Goal: Task Accomplishment & Management: Manage account settings

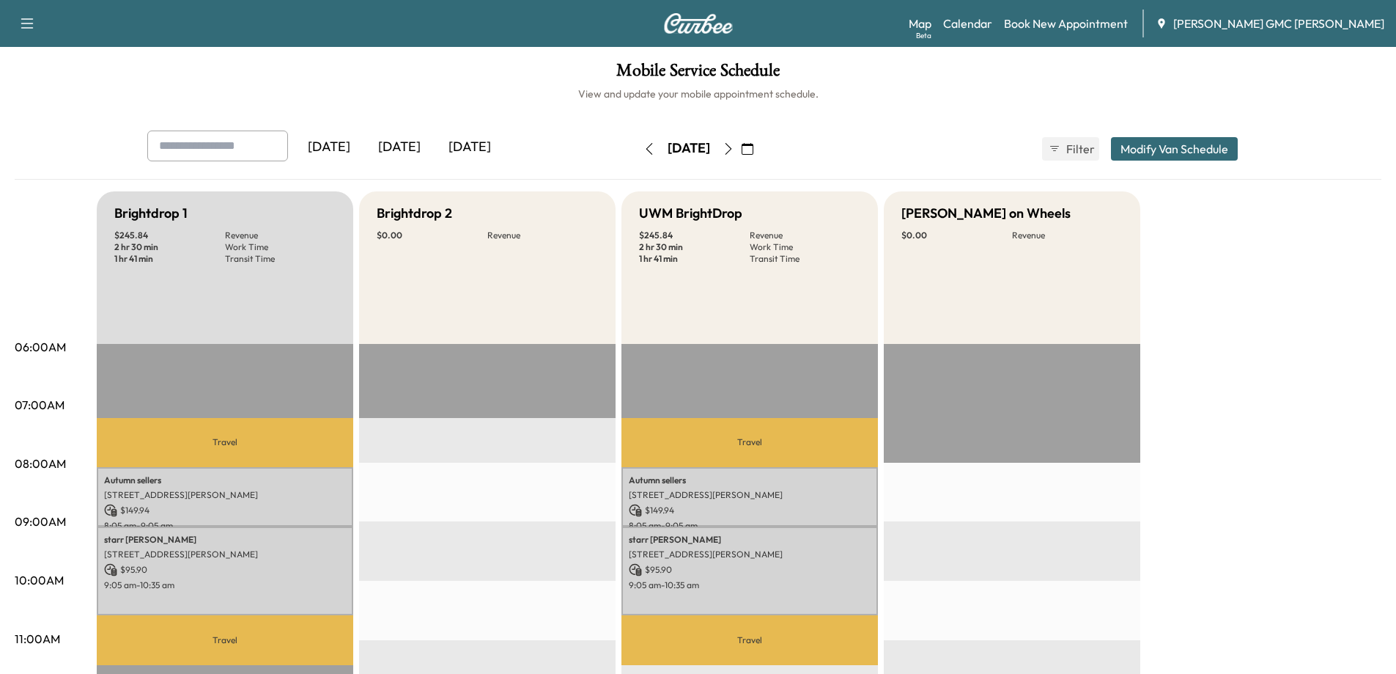
click at [732, 147] on icon "button" at bounding box center [728, 149] width 7 height 12
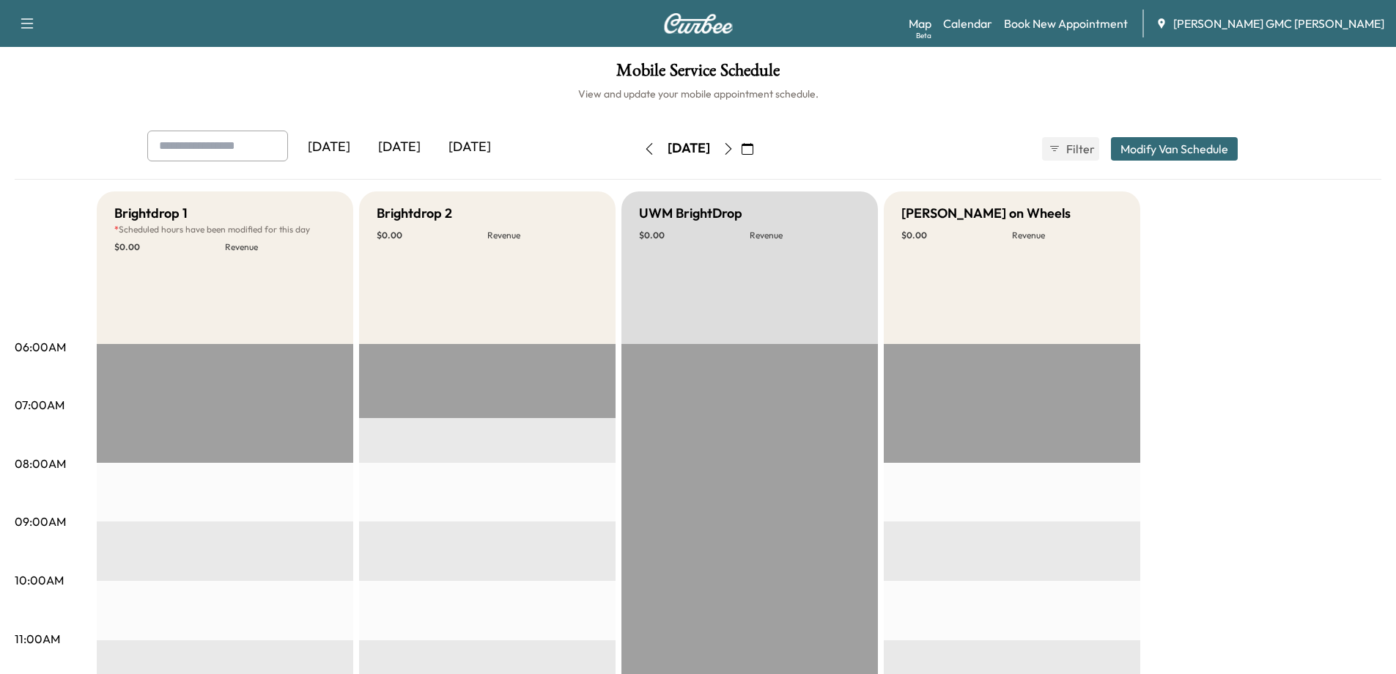
click at [760, 147] on button "button" at bounding box center [747, 148] width 25 height 23
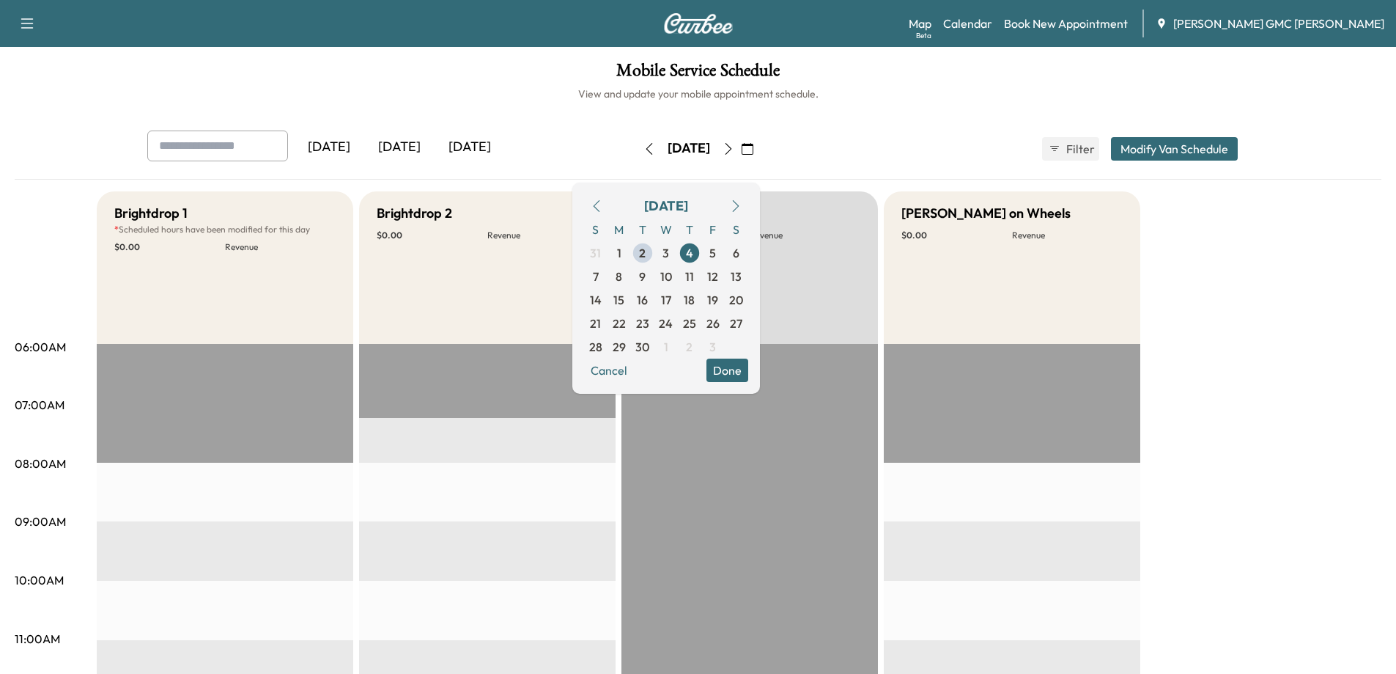
click at [735, 152] on icon "button" at bounding box center [729, 149] width 12 height 12
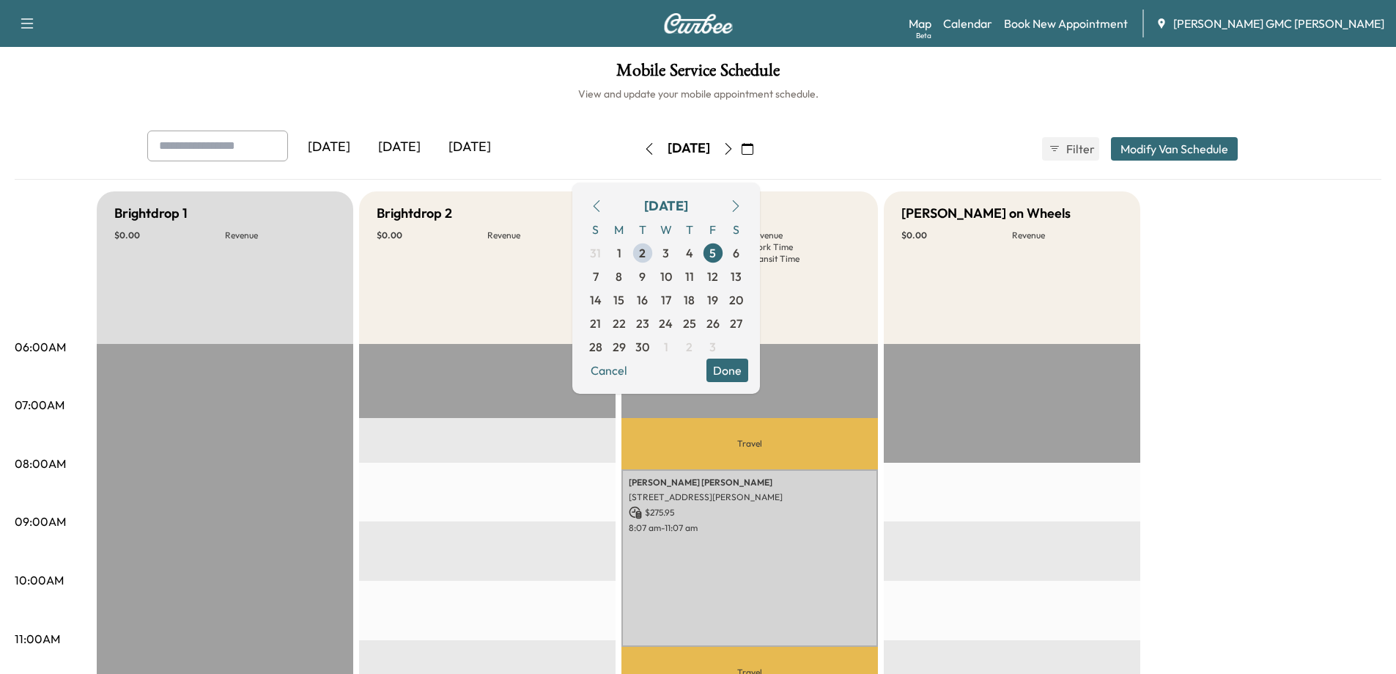
click at [760, 146] on button "button" at bounding box center [747, 148] width 25 height 23
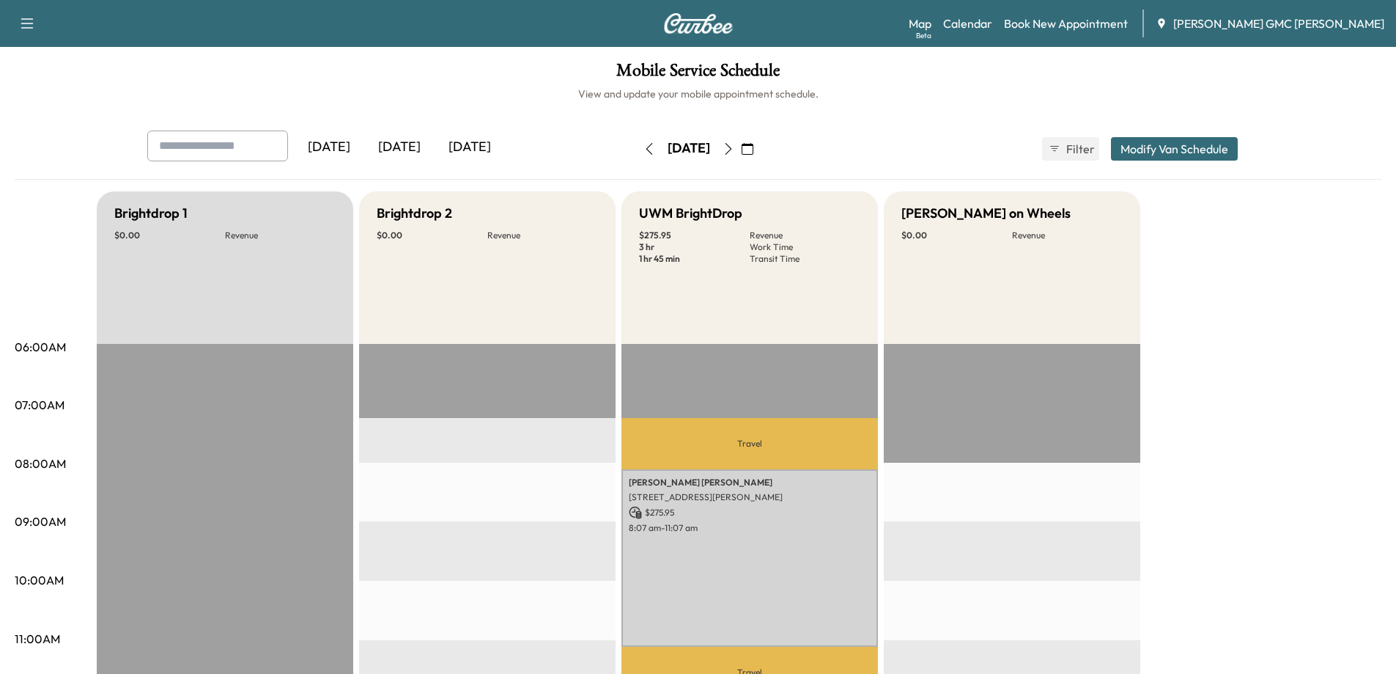
click at [754, 151] on icon "button" at bounding box center [748, 149] width 12 height 12
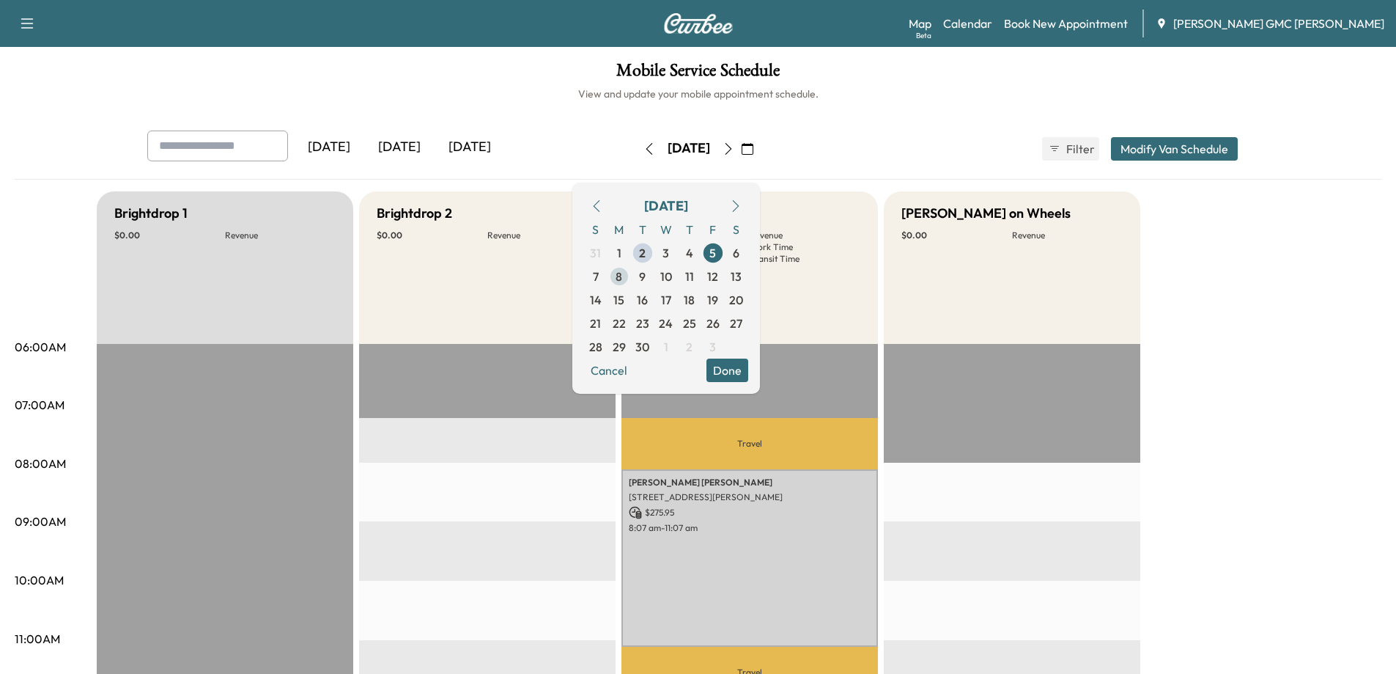
click at [631, 275] on span "8" at bounding box center [619, 276] width 23 height 23
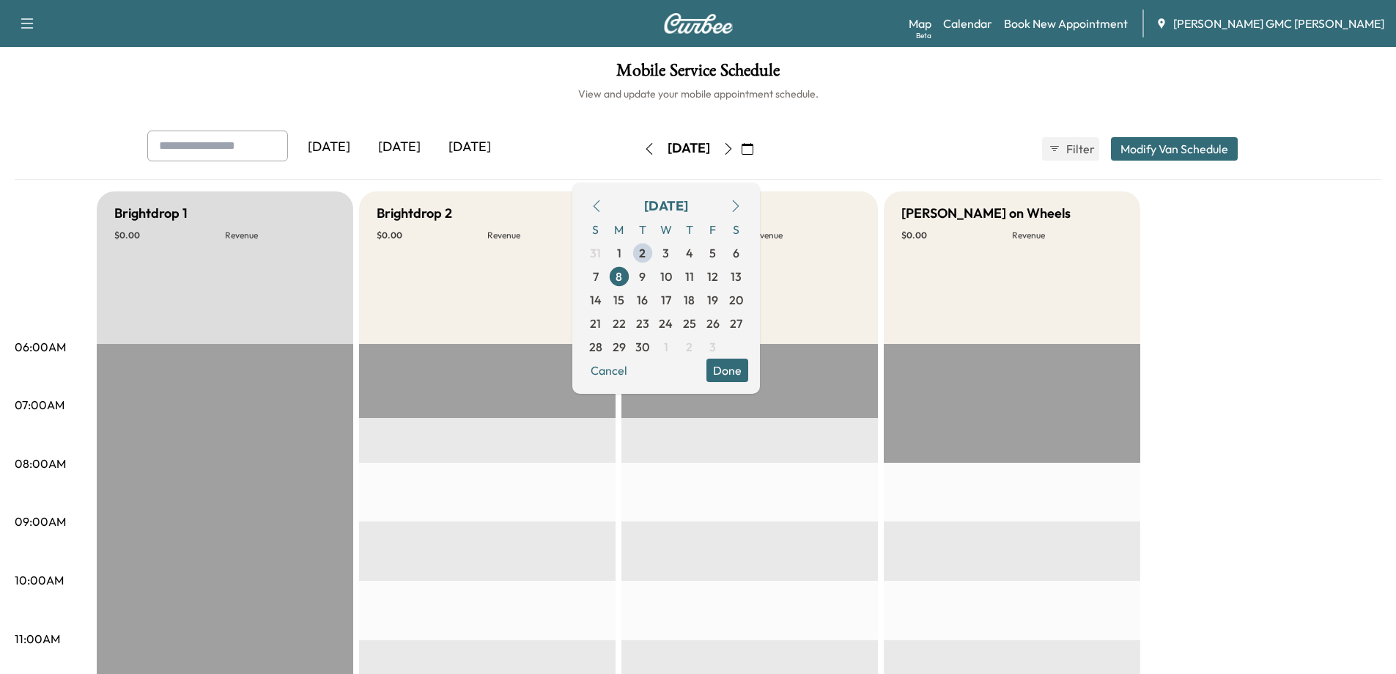
click at [935, 116] on div "Mobile Service Schedule View and update your mobile appointment schedule. [DATE…" at bounding box center [698, 676] width 1396 height 1259
click at [735, 150] on icon "button" at bounding box center [729, 149] width 12 height 12
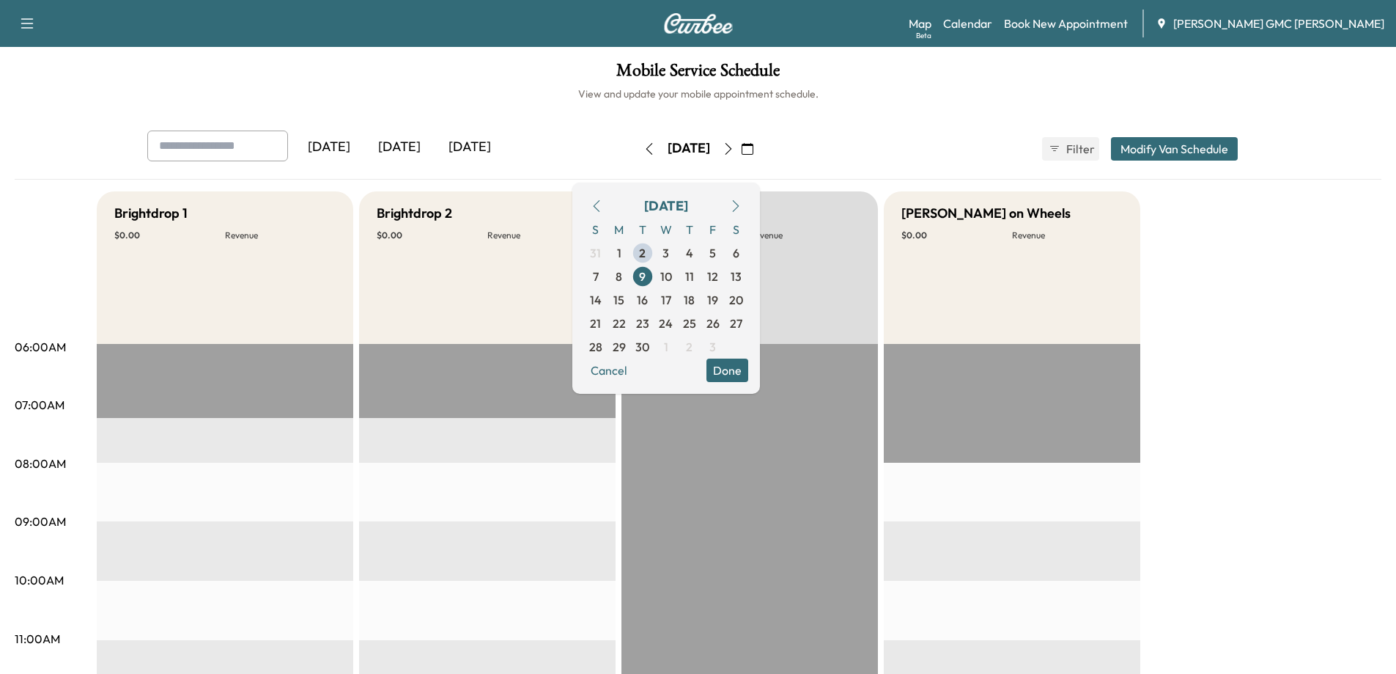
click at [735, 150] on icon "button" at bounding box center [729, 149] width 12 height 12
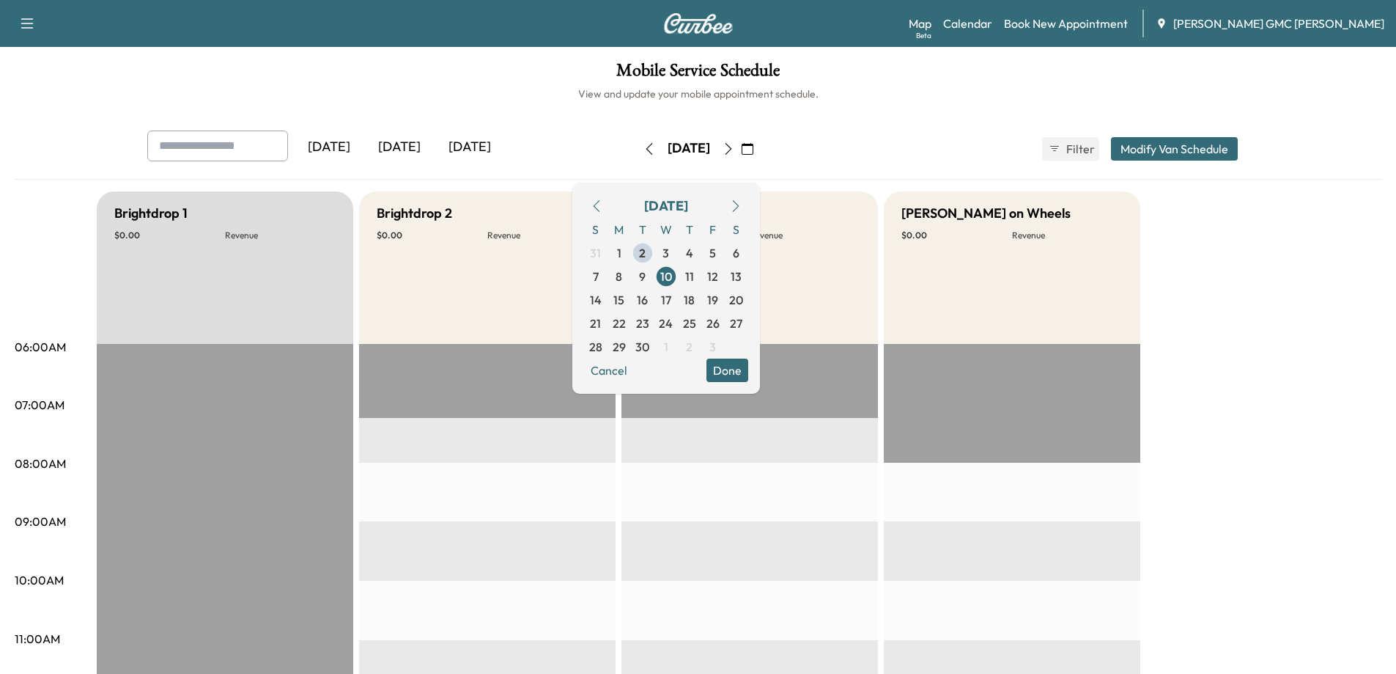
click at [741, 150] on div "[DATE]" at bounding box center [689, 148] width 104 height 23
click at [735, 150] on icon "button" at bounding box center [729, 149] width 12 height 12
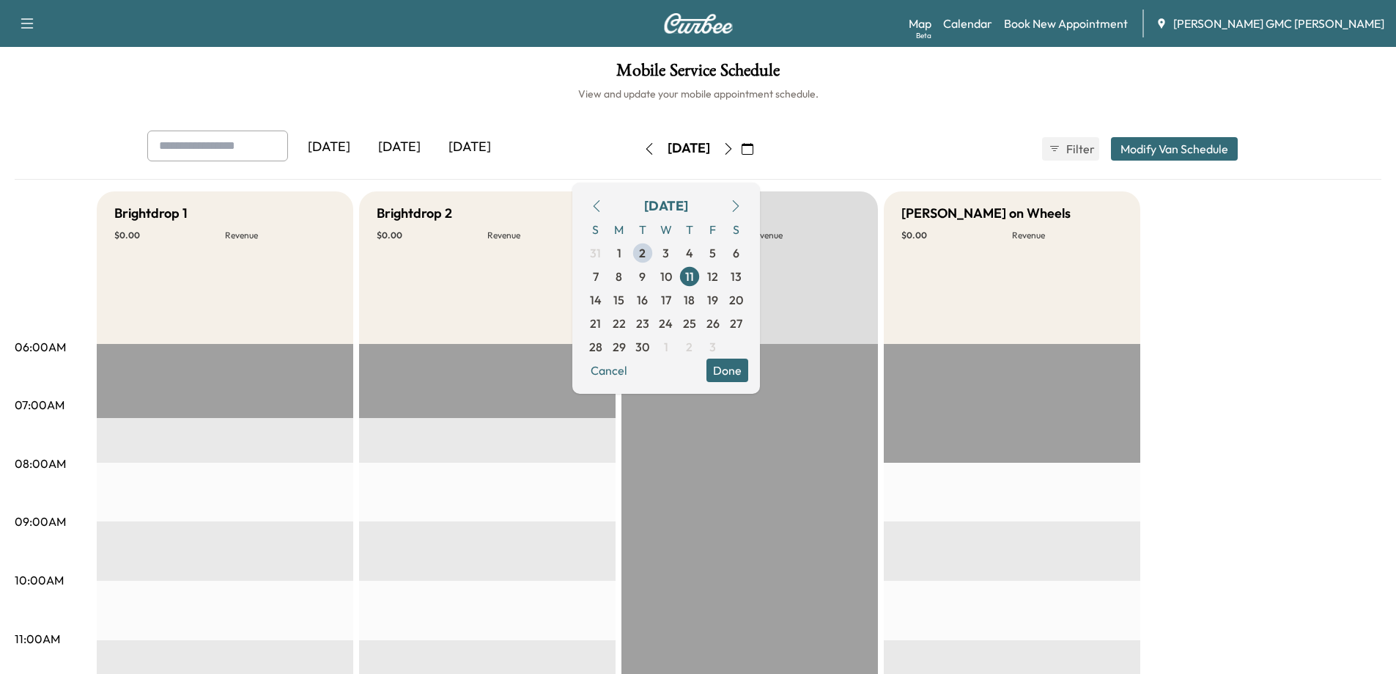
click at [735, 149] on icon "button" at bounding box center [729, 149] width 12 height 12
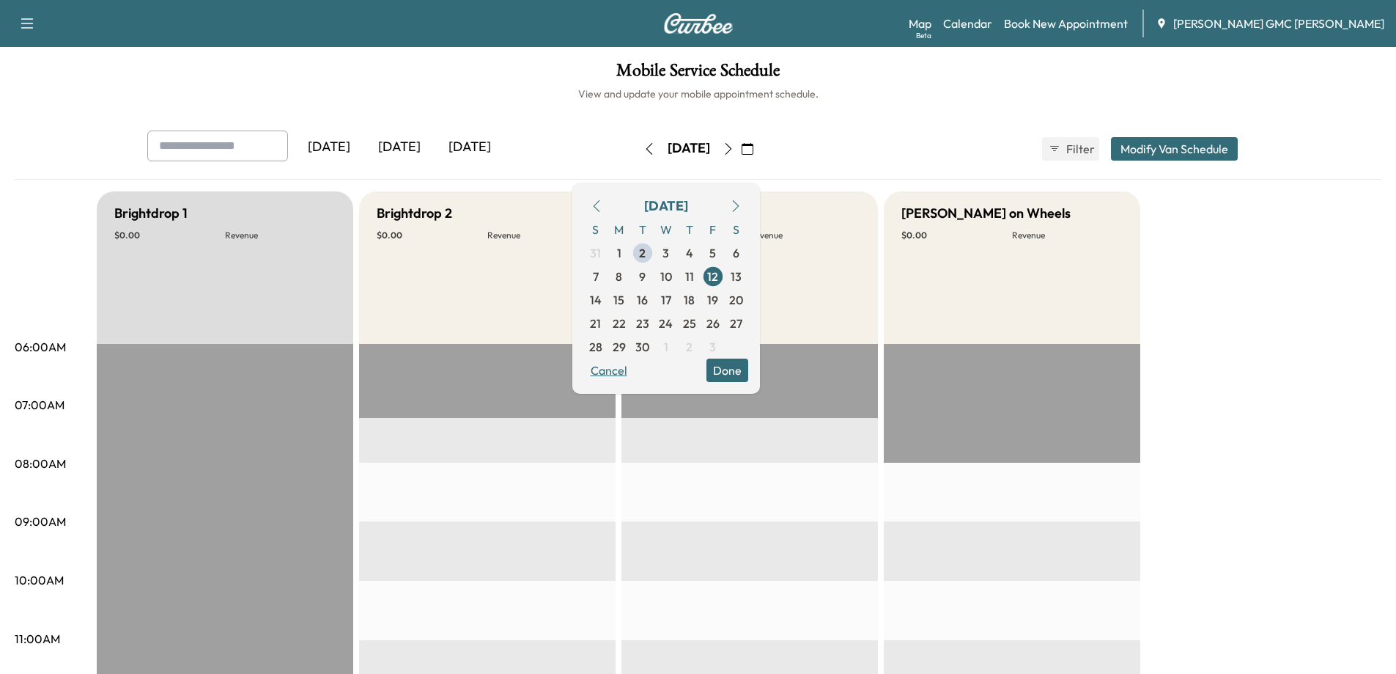
click at [634, 369] on button "Cancel" at bounding box center [609, 369] width 50 height 23
